Goal: Find specific page/section: Find specific page/section

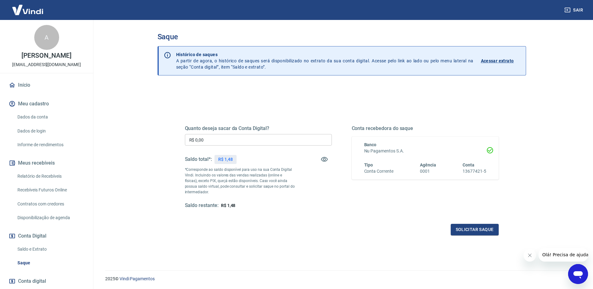
click at [52, 176] on link "Relatório de Recebíveis" at bounding box center [50, 176] width 71 height 13
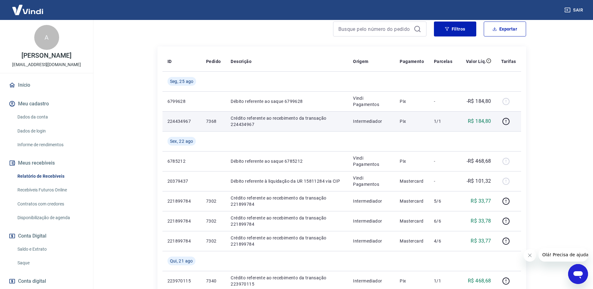
scroll to position [93, 0]
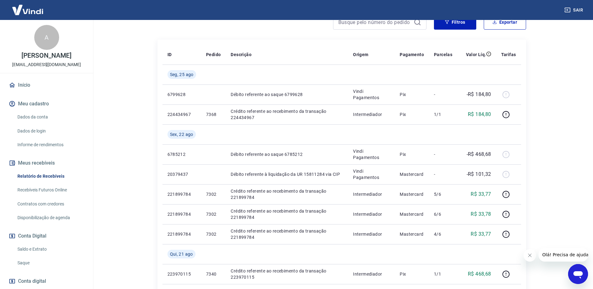
click at [579, 7] on button "Sair" at bounding box center [574, 10] width 22 height 12
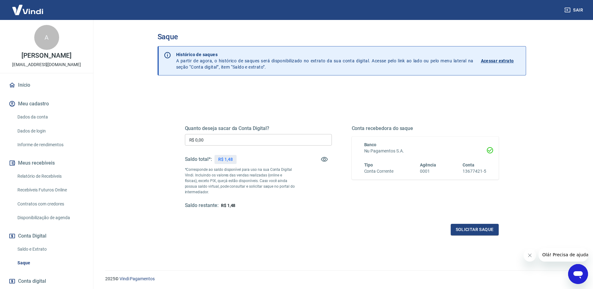
click at [41, 85] on link "Início" at bounding box center [46, 85] width 78 height 14
